Goal: Information Seeking & Learning: Find specific fact

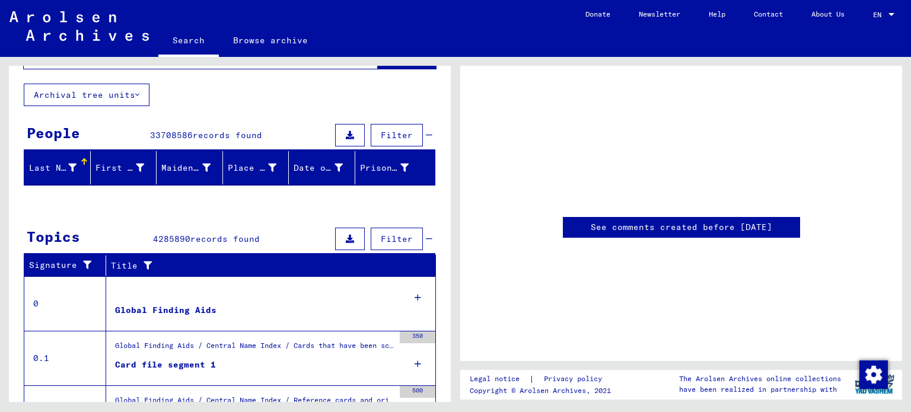
scroll to position [59, 0]
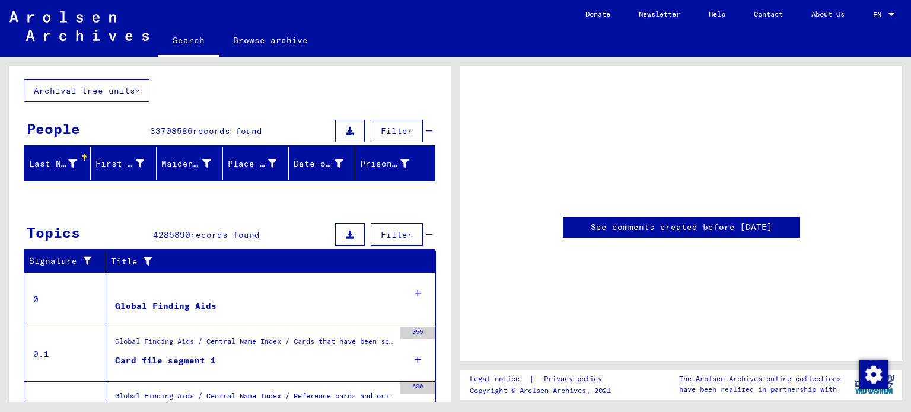
drag, startPoint x: 910, startPoint y: 133, endPoint x: 910, endPoint y: 152, distance: 19.0
click at [910, 152] on div "See comments created before [DATE] Legal notice | Privacy policy Copyright © Ar…" at bounding box center [683, 229] width 455 height 345
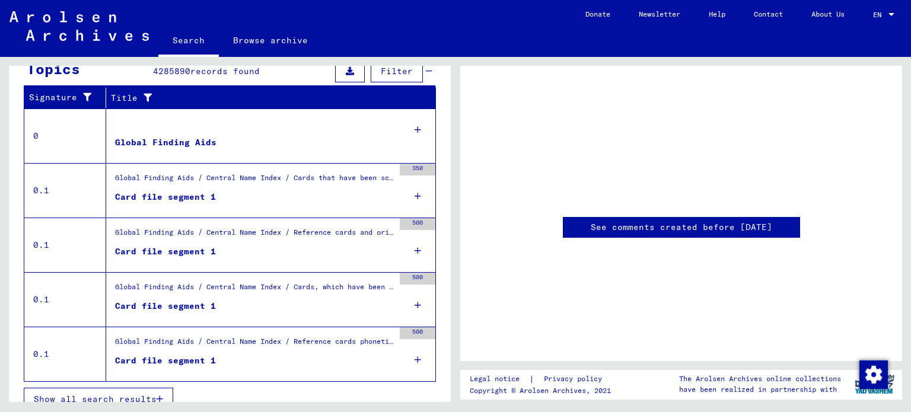
scroll to position [234, 0]
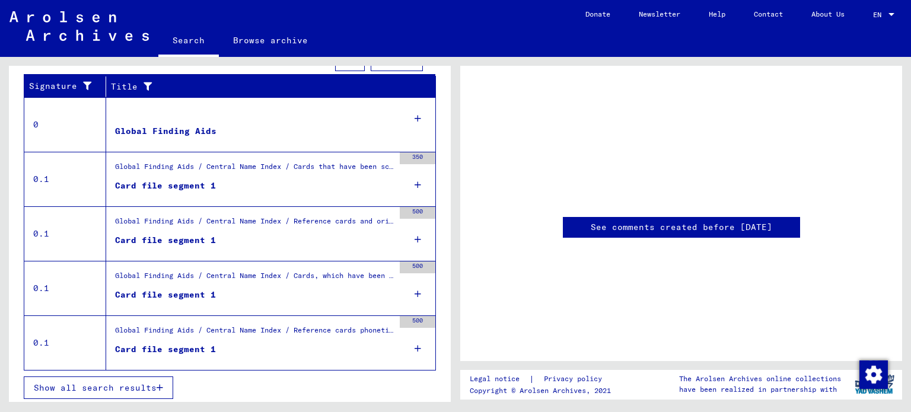
click at [195, 175] on div "Global Finding Aids / Central Name Index / Cards that have been scanned during …" at bounding box center [254, 169] width 279 height 17
click at [190, 186] on div "Card file segment 1" at bounding box center [165, 186] width 101 height 12
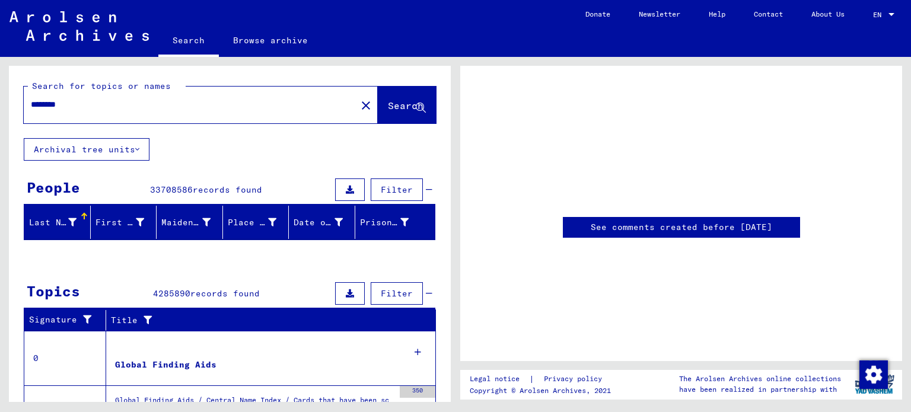
scroll to position [0, 0]
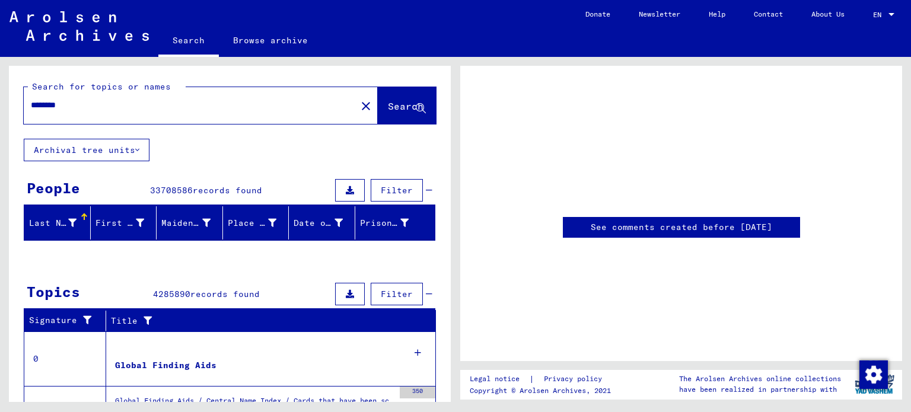
click at [416, 99] on button "Search" at bounding box center [407, 105] width 58 height 37
drag, startPoint x: 416, startPoint y: 100, endPoint x: 389, endPoint y: 116, distance: 31.4
click at [415, 101] on button "Search" at bounding box center [407, 105] width 58 height 37
click at [389, 116] on button "Search" at bounding box center [407, 105] width 58 height 37
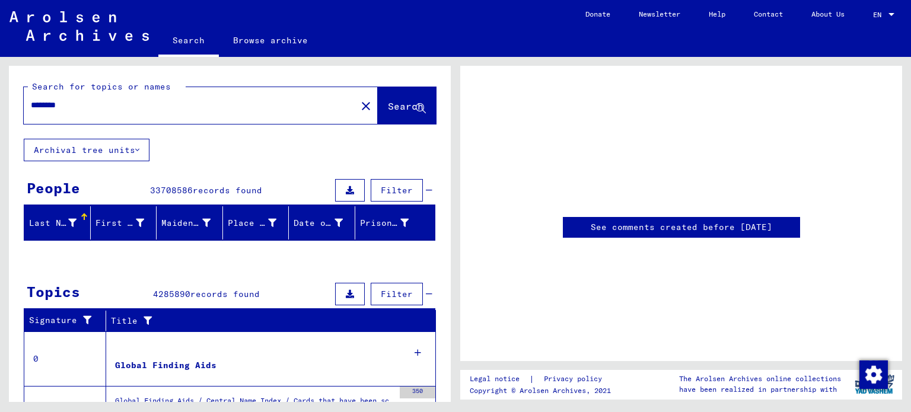
click at [389, 116] on button "Search" at bounding box center [407, 105] width 58 height 37
click at [195, 265] on div "Search for topics or names ******** close Search Archival tree units People 337…" at bounding box center [230, 357] width 442 height 583
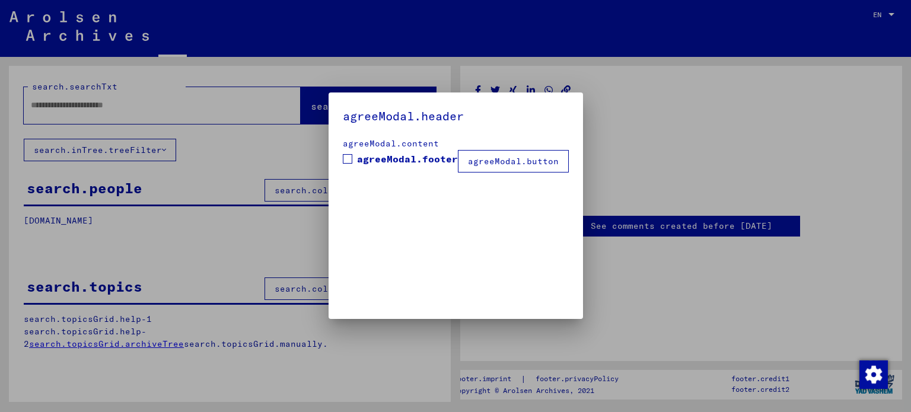
type input "********"
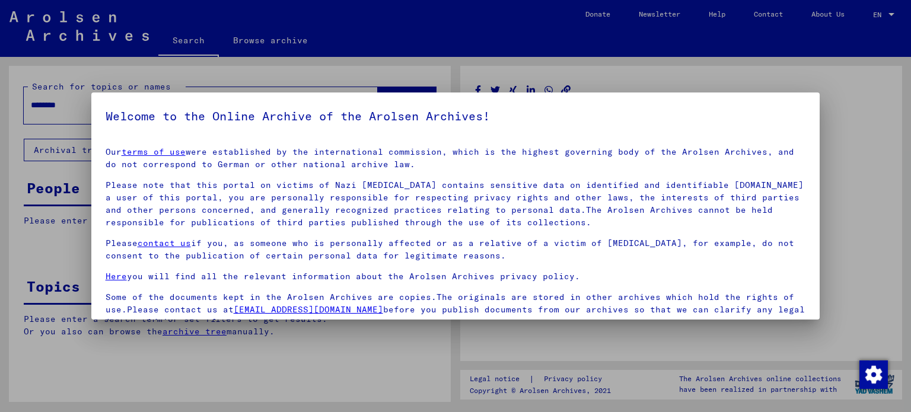
click at [144, 142] on mat-dialog-content "Our terms of use were established by the international commission, which is the…" at bounding box center [455, 272] width 729 height 268
click at [890, 125] on div at bounding box center [455, 206] width 911 height 412
click at [830, 106] on div at bounding box center [455, 206] width 911 height 412
